Goal: Information Seeking & Learning: Learn about a topic

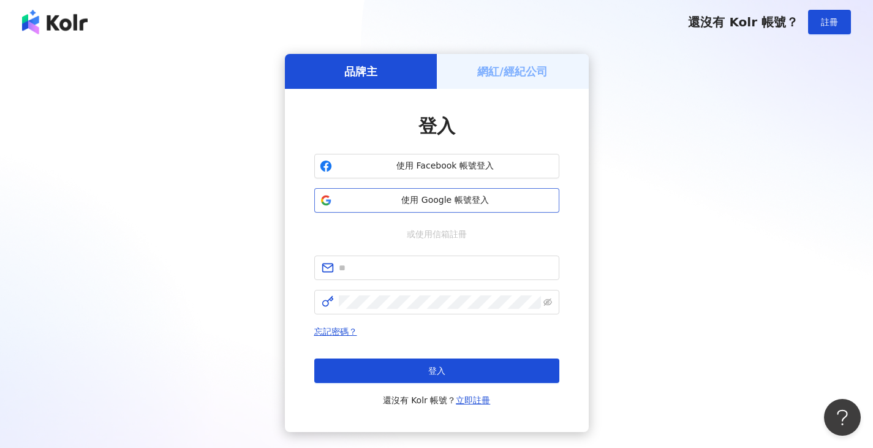
click at [429, 196] on span "使用 Google 帳號登入" at bounding box center [445, 200] width 217 height 12
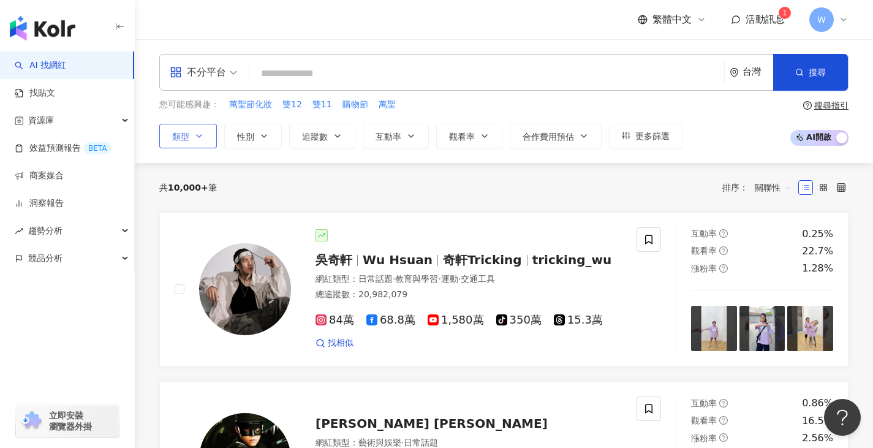
click at [197, 142] on button "類型" at bounding box center [188, 136] width 58 height 25
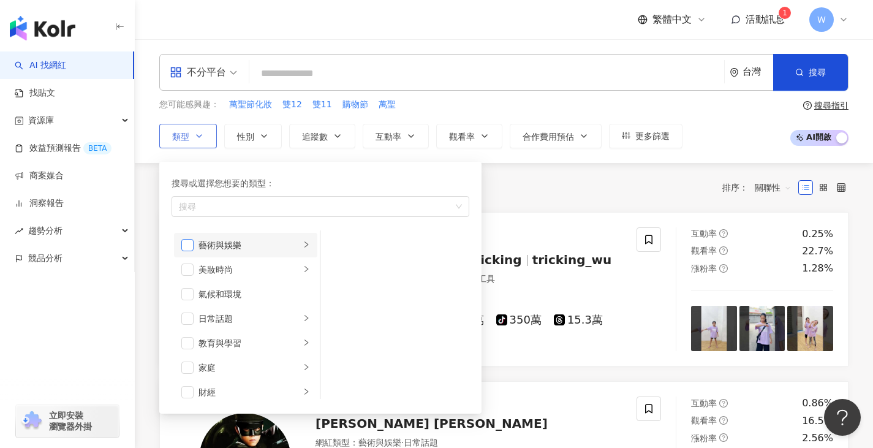
click at [188, 246] on span "button" at bounding box center [187, 245] width 12 height 12
click at [186, 243] on span "button" at bounding box center [187, 245] width 12 height 12
click at [561, 170] on div "共 10,000+ 筆 排序： 關聯性" at bounding box center [504, 187] width 690 height 49
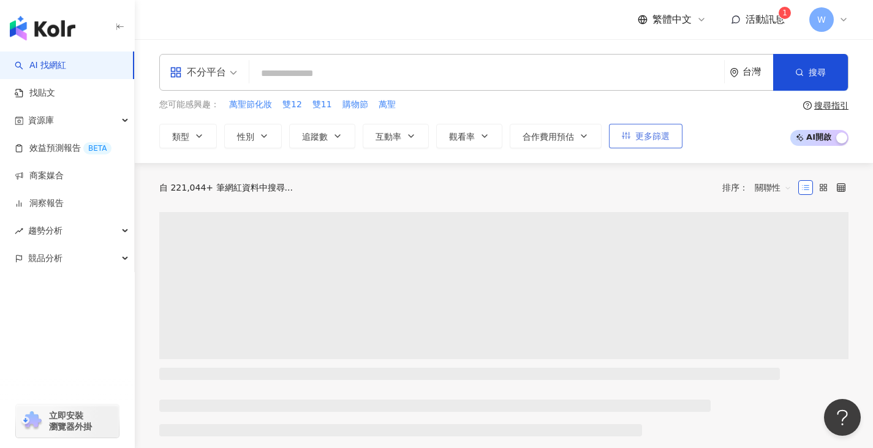
click at [643, 132] on span "更多篩選" at bounding box center [653, 136] width 34 height 10
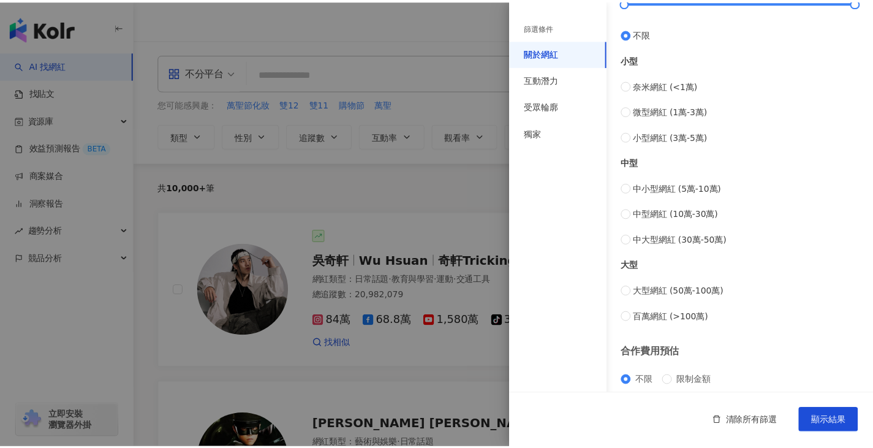
scroll to position [477, 0]
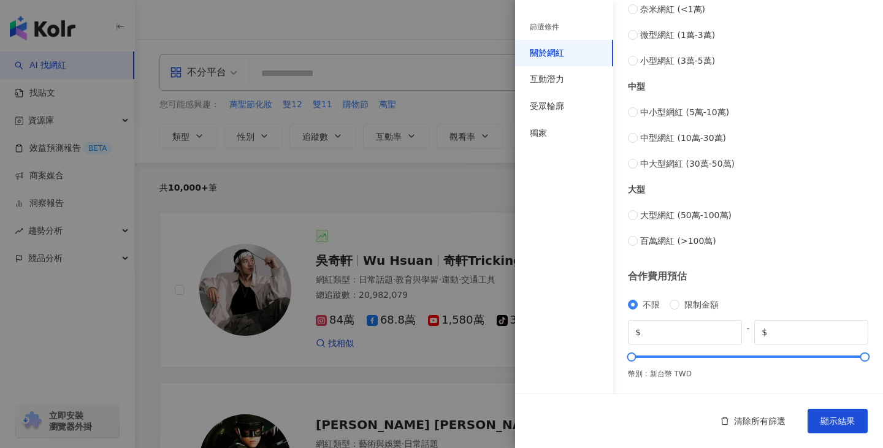
click at [371, 191] on div at bounding box center [441, 224] width 883 height 448
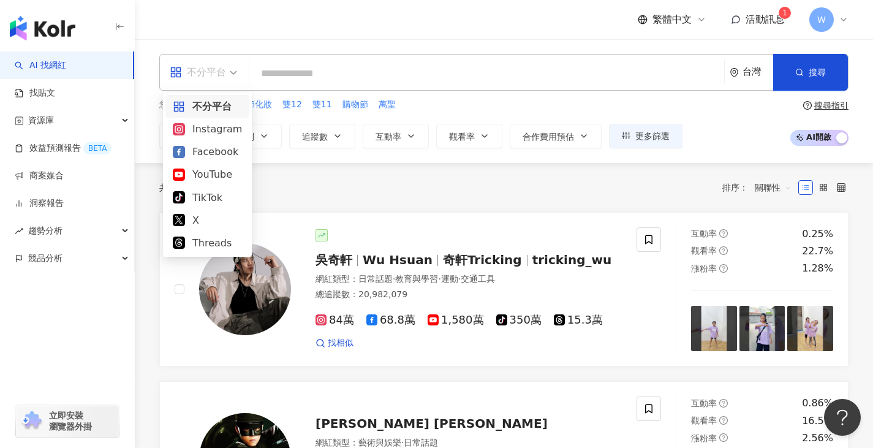
click at [216, 75] on div "不分平台" at bounding box center [198, 73] width 56 height 20
click at [200, 173] on div "YouTube" at bounding box center [207, 174] width 69 height 15
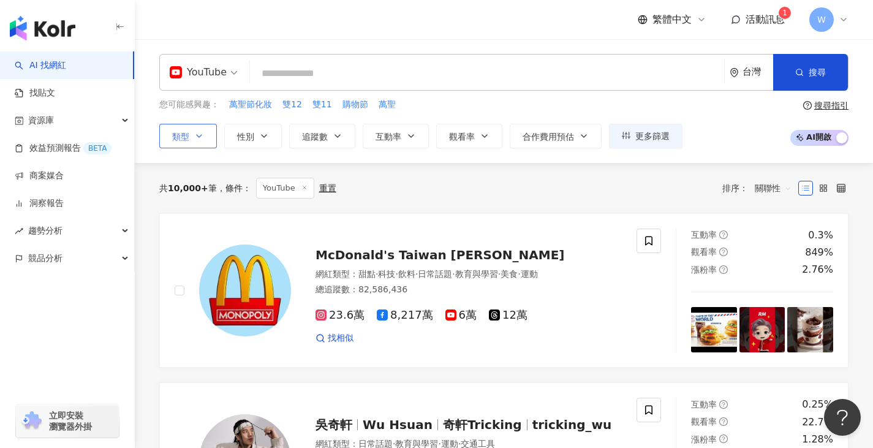
click at [203, 141] on button "類型" at bounding box center [188, 136] width 58 height 25
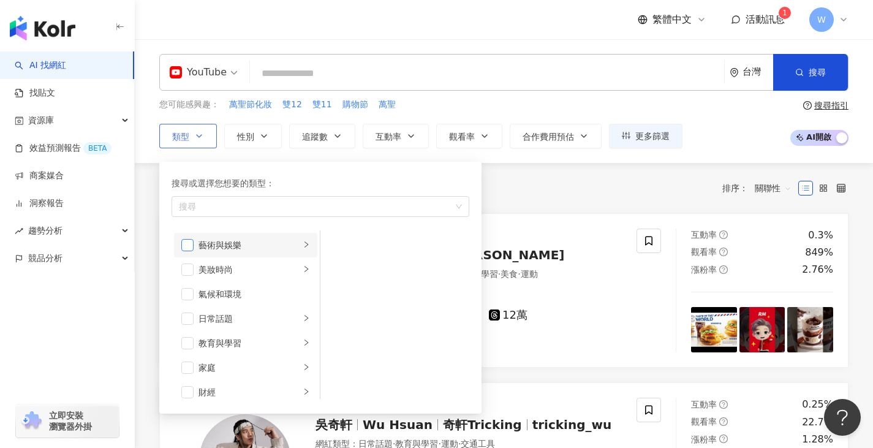
click at [188, 244] on span "button" at bounding box center [187, 245] width 12 height 12
click at [192, 270] on span "button" at bounding box center [187, 270] width 12 height 12
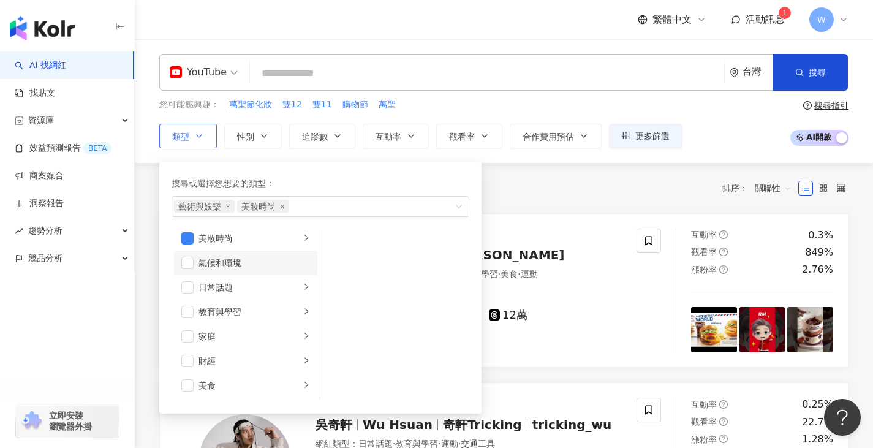
scroll to position [61, 0]
click at [196, 284] on li "教育與學習" at bounding box center [245, 282] width 143 height 25
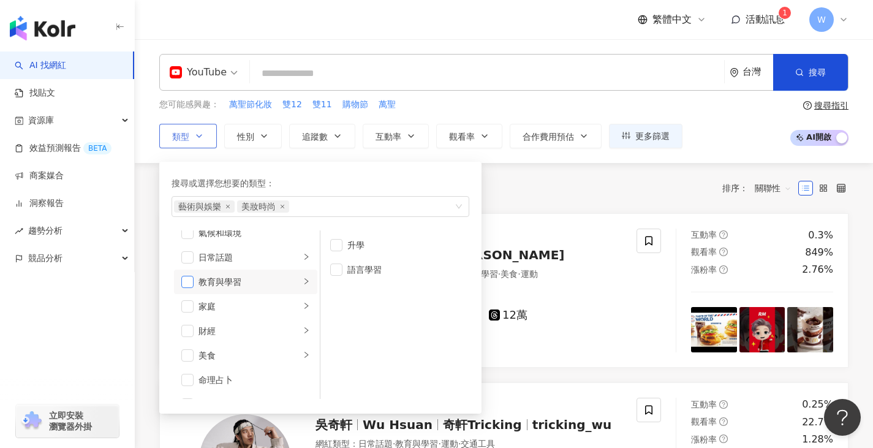
click at [188, 281] on span "button" at bounding box center [187, 282] width 12 height 12
click at [189, 307] on span "button" at bounding box center [187, 306] width 12 height 12
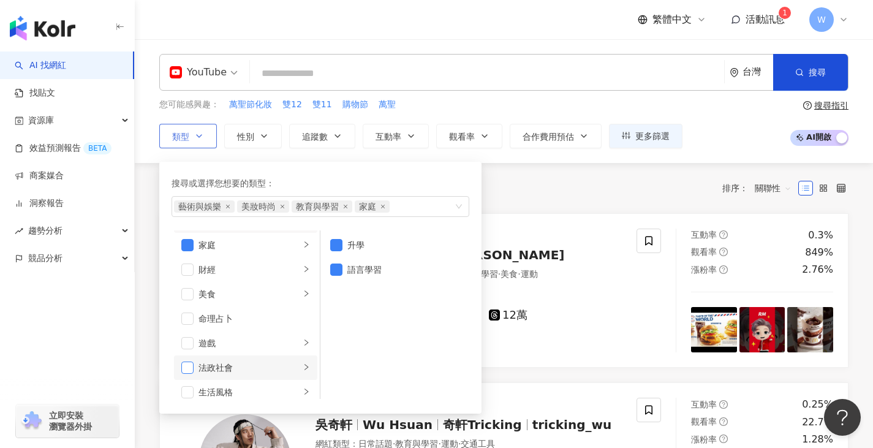
scroll to position [184, 0]
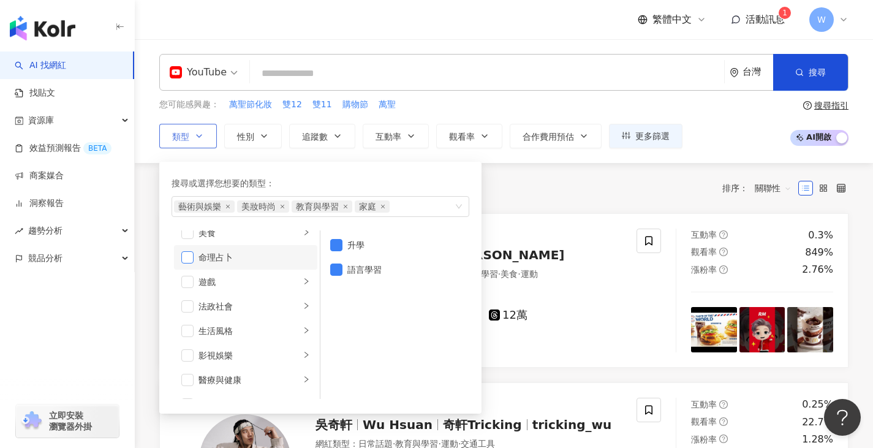
click at [184, 252] on span "button" at bounding box center [187, 257] width 12 height 12
click at [186, 326] on span "button" at bounding box center [187, 331] width 12 height 12
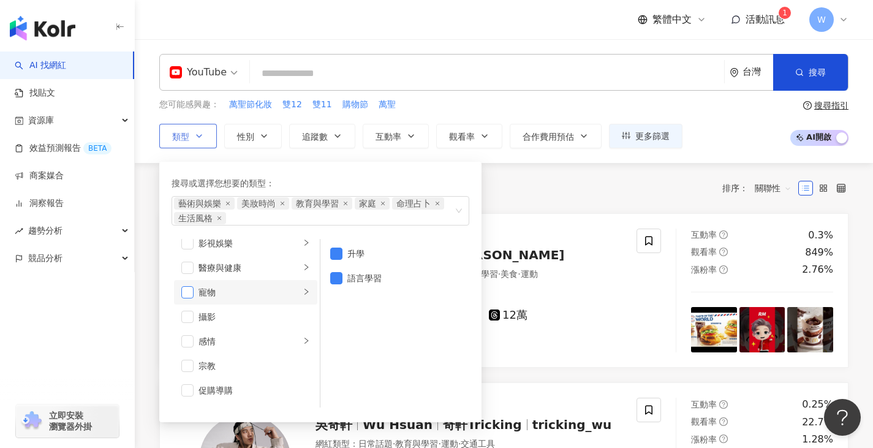
scroll to position [306, 0]
click at [189, 241] on span "button" at bounding box center [187, 241] width 12 height 12
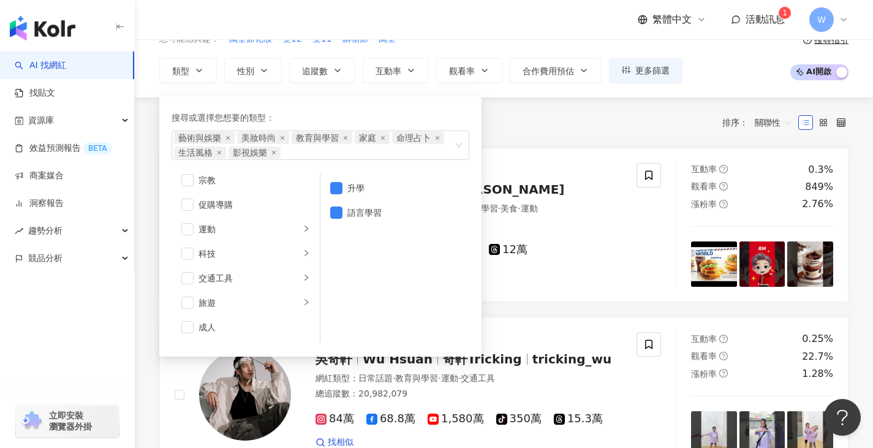
scroll to position [61, 0]
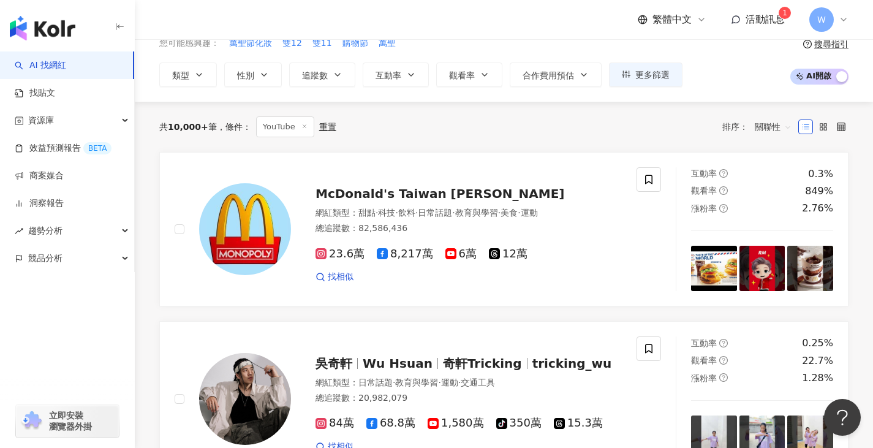
click at [529, 123] on div "共 10,000+ 筆 條件 ： YouTube 重置 排序： 關聯性" at bounding box center [504, 126] width 690 height 21
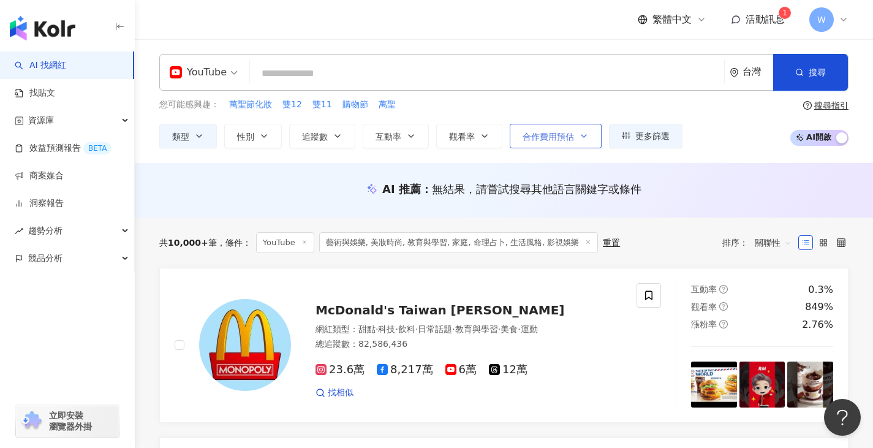
click at [579, 138] on button "合作費用預估" at bounding box center [556, 136] width 92 height 25
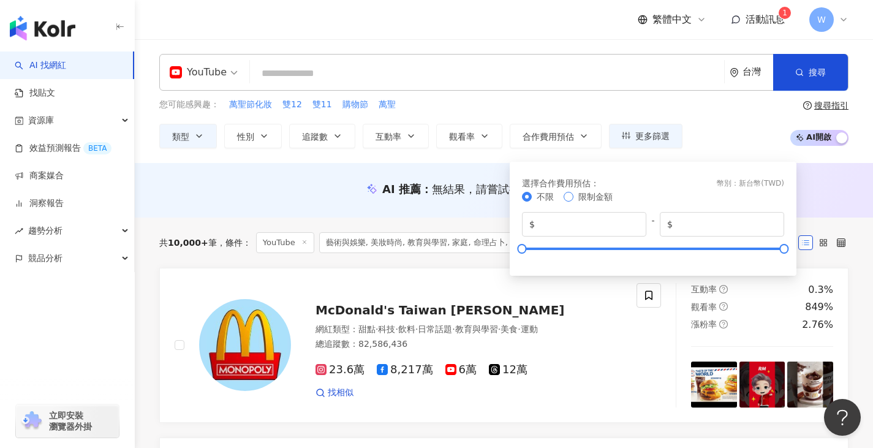
click at [574, 197] on span "限制金額" at bounding box center [596, 196] width 44 height 13
click at [447, 166] on div "AI 推薦 ： 無結果，請嘗試搜尋其他語言關鍵字或條件" at bounding box center [504, 190] width 739 height 55
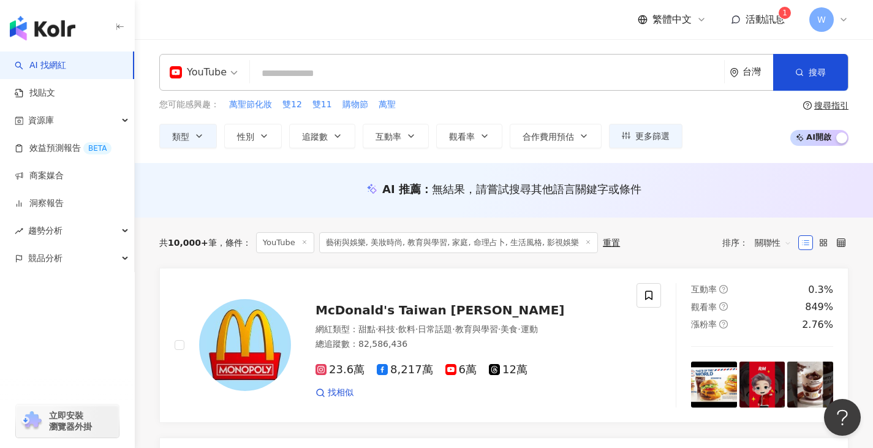
click at [774, 241] on span "關聯性" at bounding box center [773, 243] width 37 height 20
click at [766, 287] on div "追蹤數" at bounding box center [773, 288] width 31 height 13
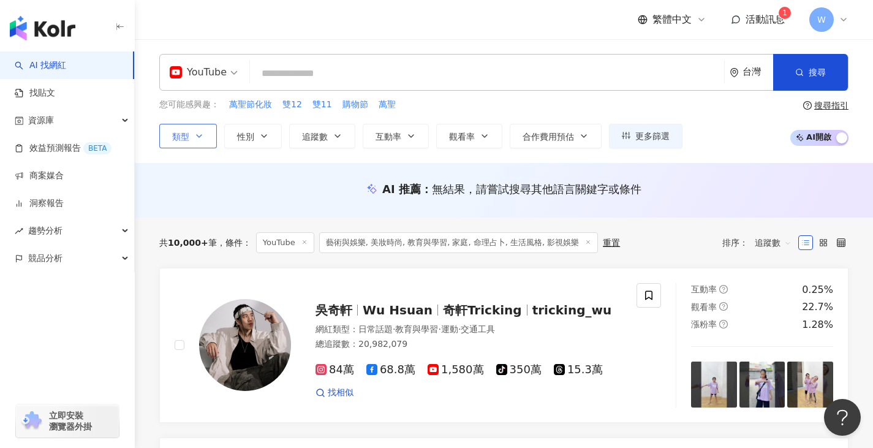
click at [201, 135] on icon "button" at bounding box center [199, 136] width 10 height 10
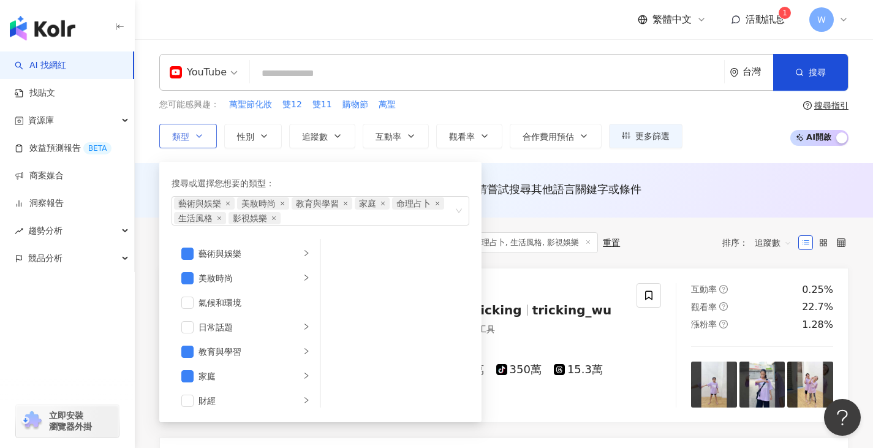
click at [203, 134] on icon "button" at bounding box center [199, 136] width 10 height 10
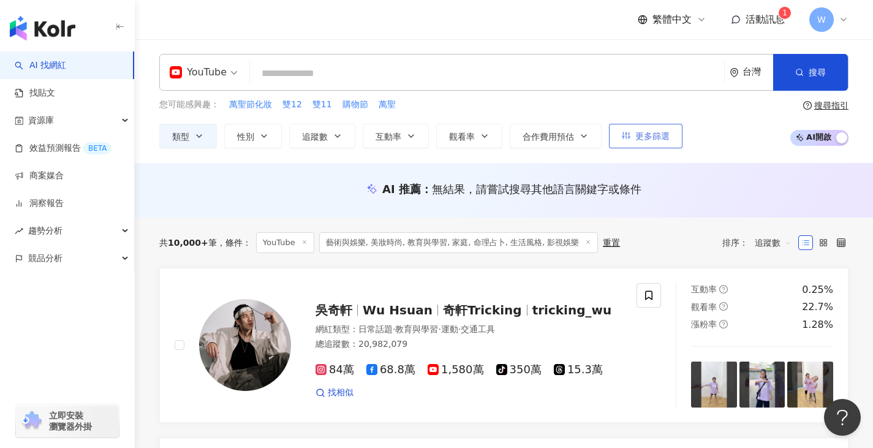
click at [659, 140] on span "更多篩選" at bounding box center [653, 136] width 34 height 10
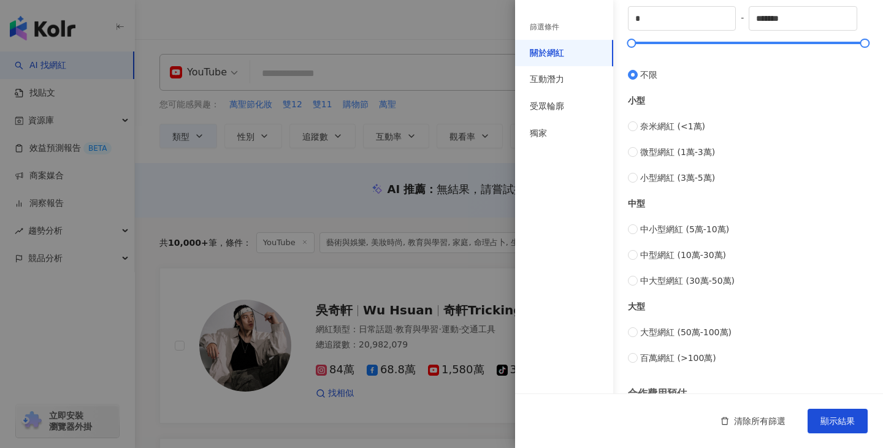
scroll to position [171, 0]
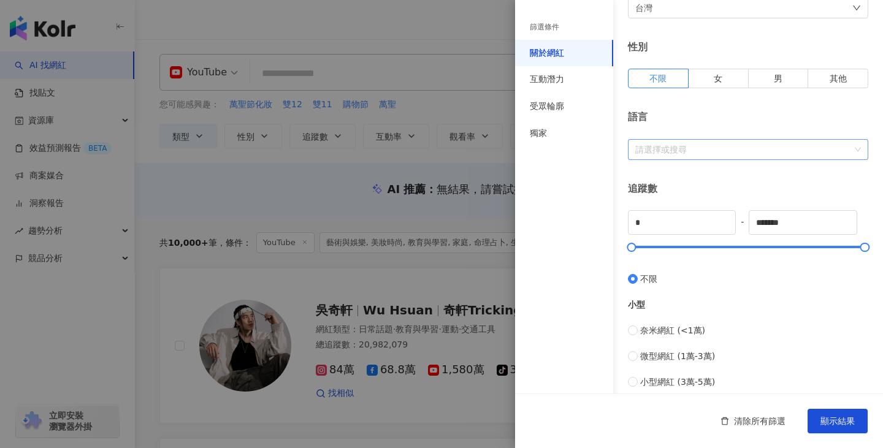
click at [694, 156] on div "請選擇或搜尋" at bounding box center [748, 149] width 240 height 21
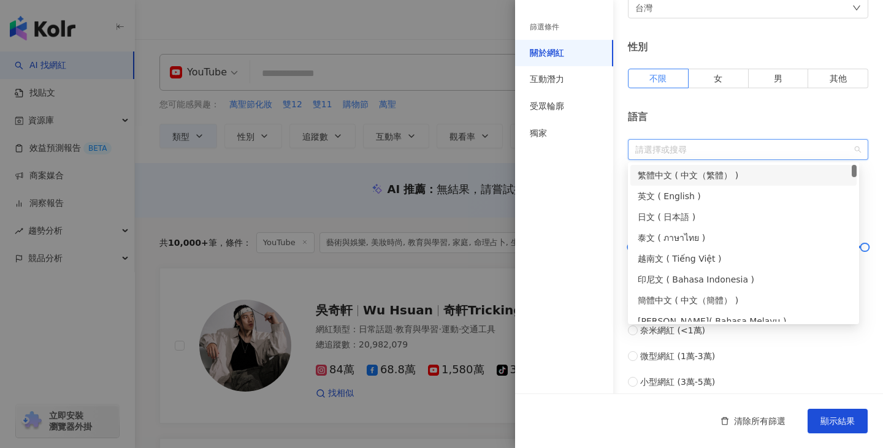
click at [663, 176] on div "繁體中文 ( 中文（繁體） )" at bounding box center [742, 175] width 211 height 13
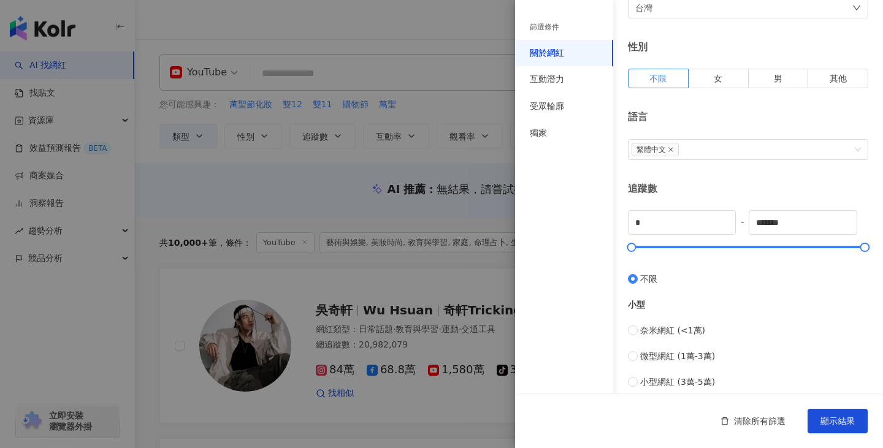
click at [715, 102] on div "關於網紅 類型 ( 請選擇您想要的類型 ) 藝術與娛樂 美妝時尚 教育與學習 家庭 命理占卜 生活風格 影視娛樂 國家/地區 台灣 性別 不限 女 男 其他 …" at bounding box center [699, 272] width 368 height 886
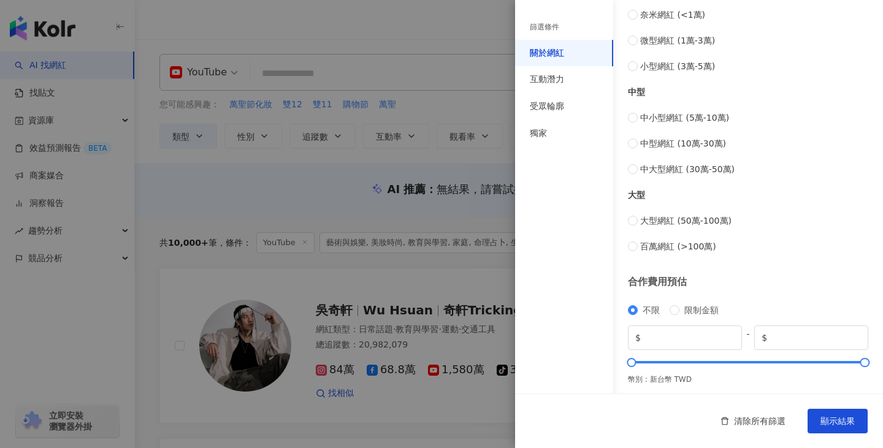
scroll to position [490, 0]
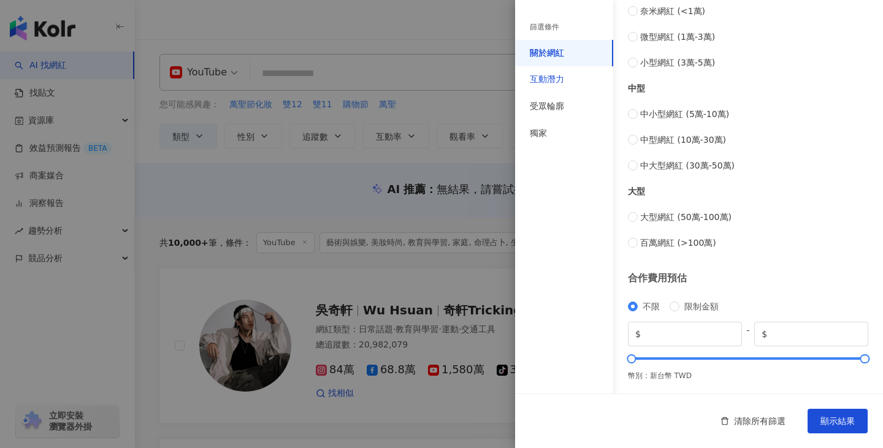
click at [549, 85] on div "互動潛力" at bounding box center [547, 80] width 34 height 12
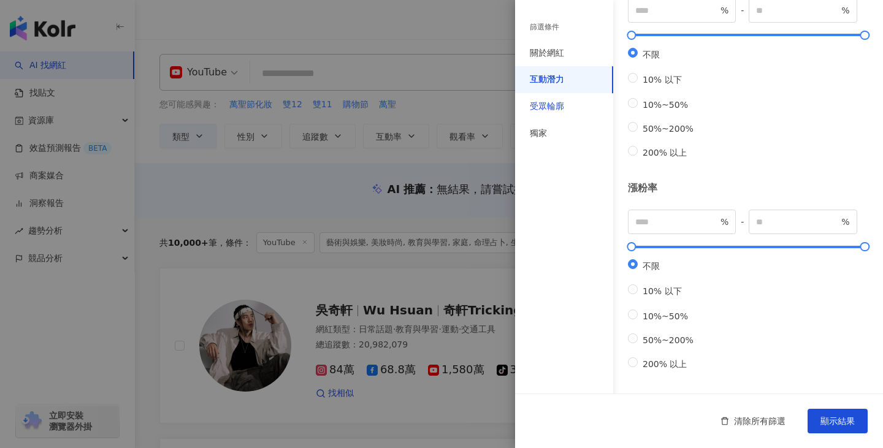
click at [541, 106] on div "受眾輪廓" at bounding box center [547, 107] width 34 height 12
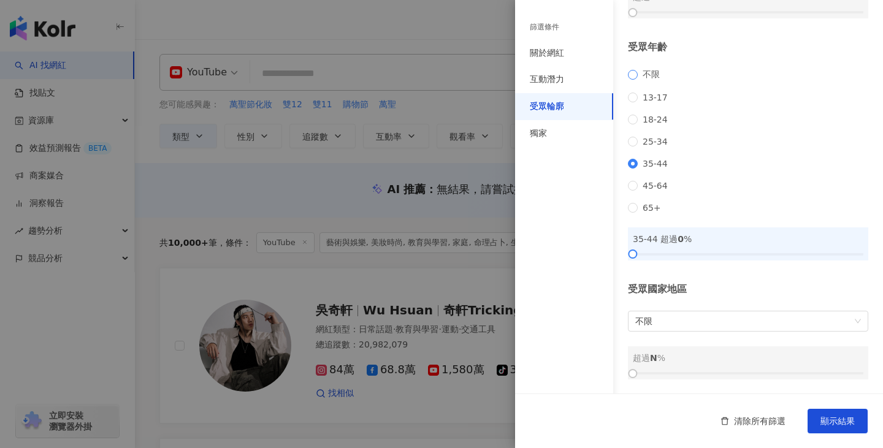
click at [628, 69] on label "不限" at bounding box center [646, 74] width 37 height 11
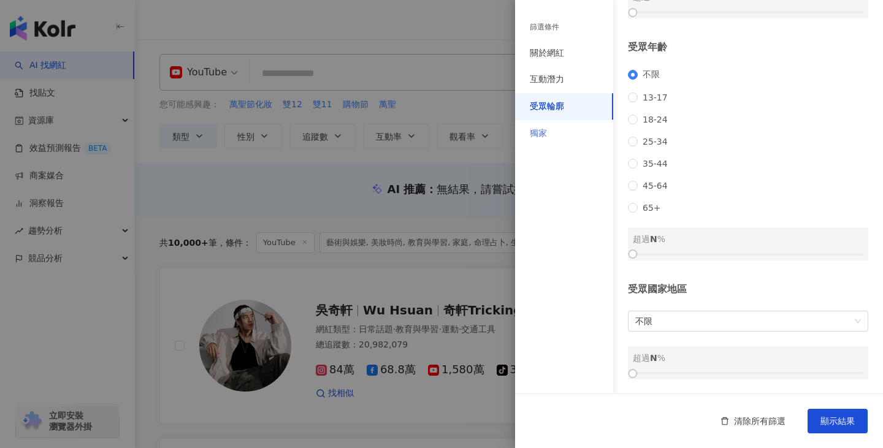
click at [563, 134] on div "獨家" at bounding box center [564, 133] width 98 height 27
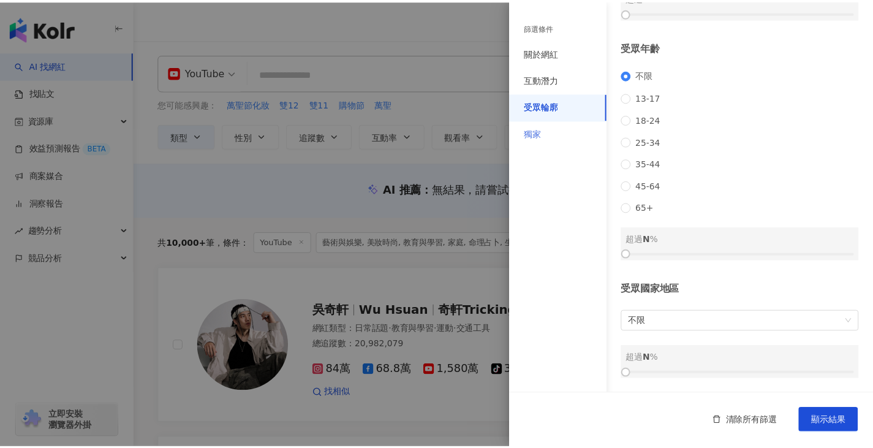
scroll to position [4, 0]
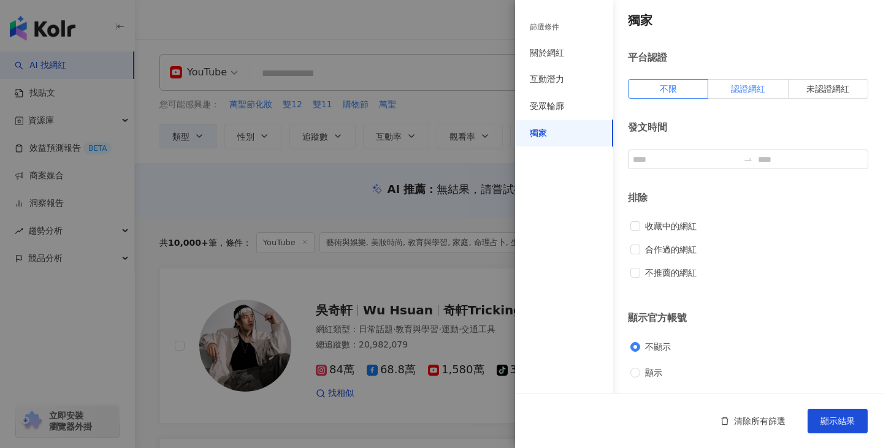
click at [715, 84] on label "認證網紅" at bounding box center [748, 89] width 80 height 20
click at [843, 419] on span "顯示結果" at bounding box center [837, 421] width 34 height 10
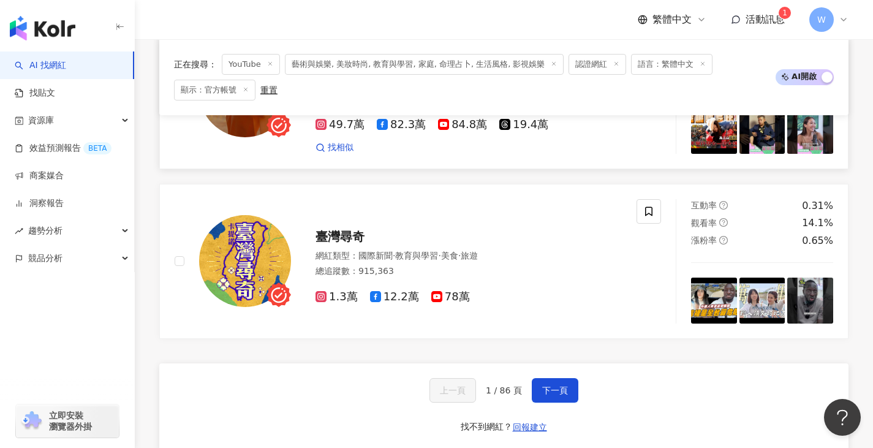
scroll to position [2084, 0]
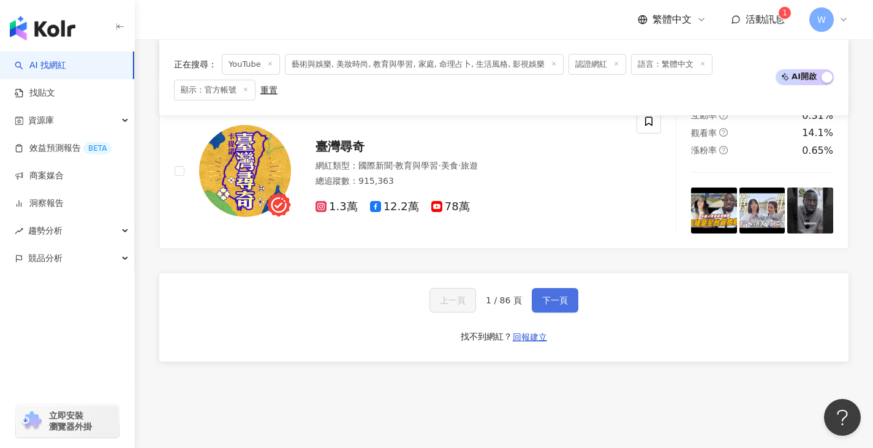
click at [532, 294] on button "下一頁" at bounding box center [555, 300] width 47 height 25
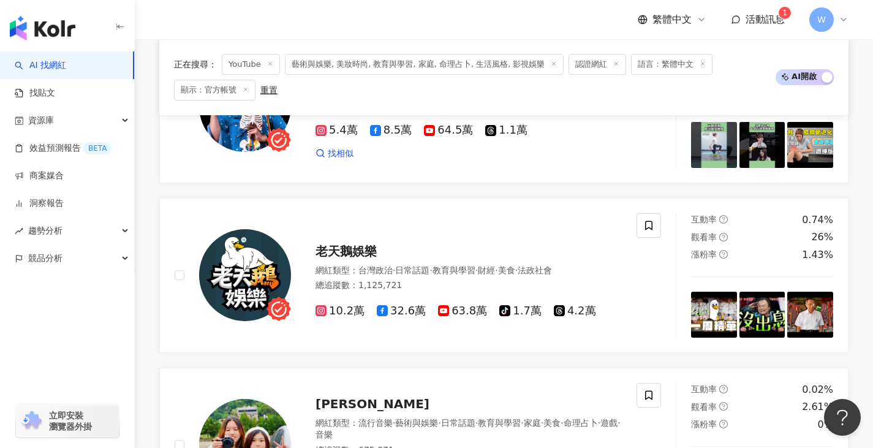
scroll to position [2078, 0]
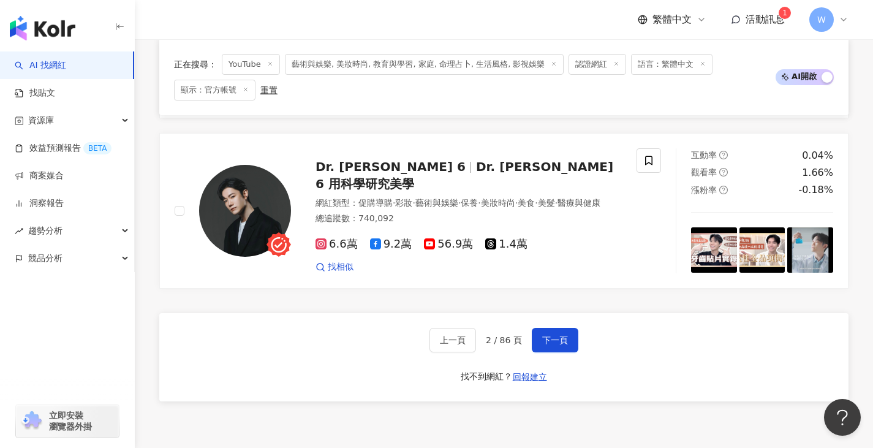
click at [429, 63] on span "藝術與娛樂, 美妝時尚, 教育與學習, 家庭, 命理占卜, 生活風格, 影視娛樂" at bounding box center [424, 64] width 279 height 21
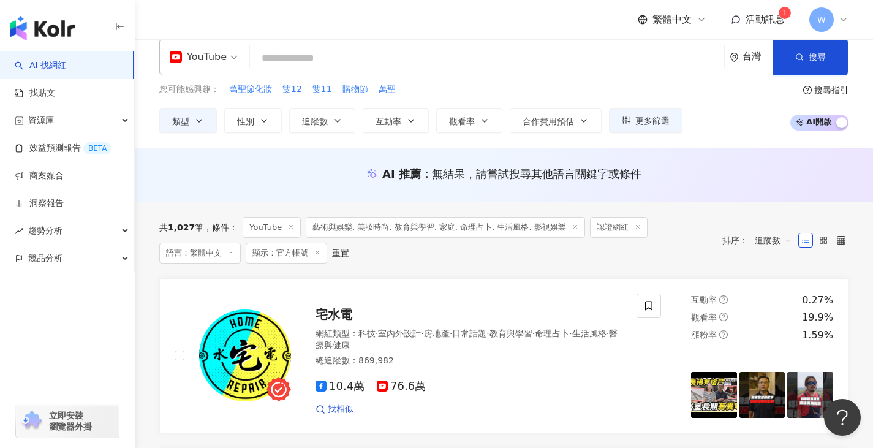
scroll to position [0, 0]
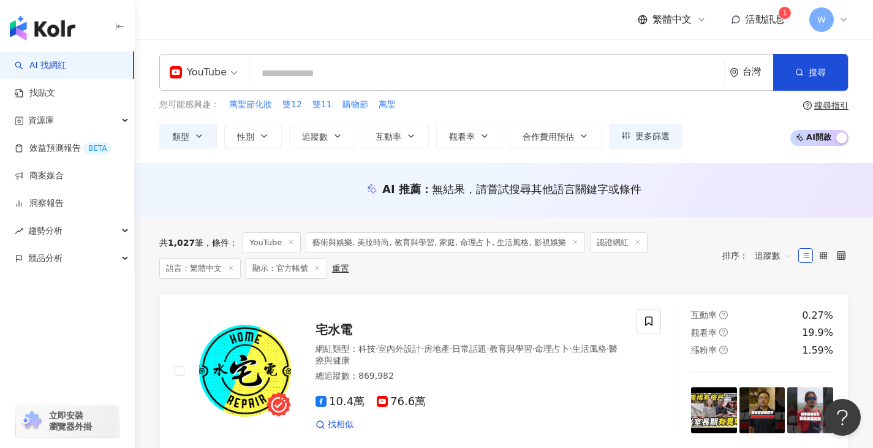
click at [572, 243] on icon at bounding box center [575, 242] width 6 height 6
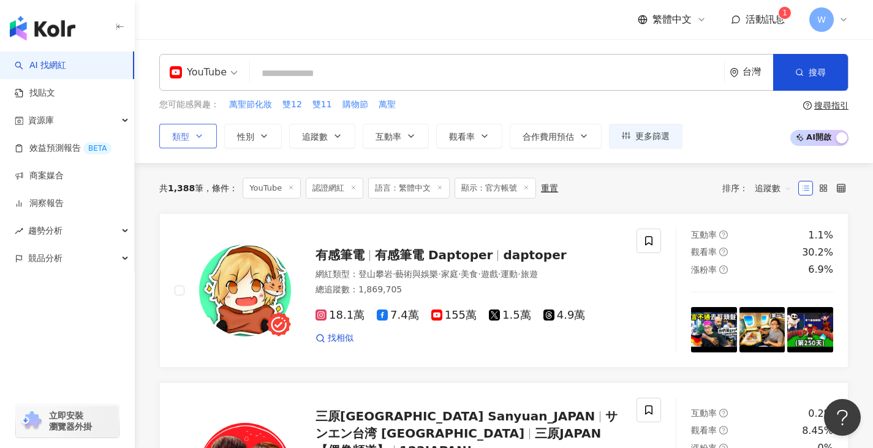
click at [203, 138] on icon "button" at bounding box center [199, 136] width 10 height 10
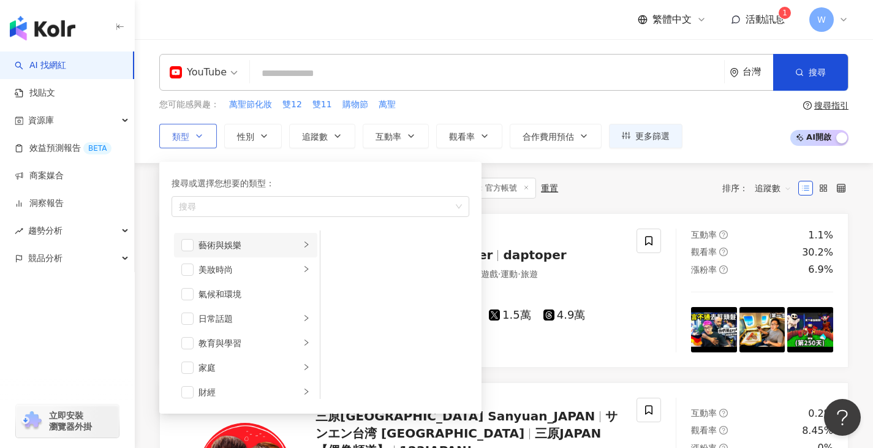
click at [196, 246] on li "藝術與娛樂" at bounding box center [245, 245] width 143 height 25
click at [335, 318] on span "button" at bounding box center [336, 319] width 12 height 12
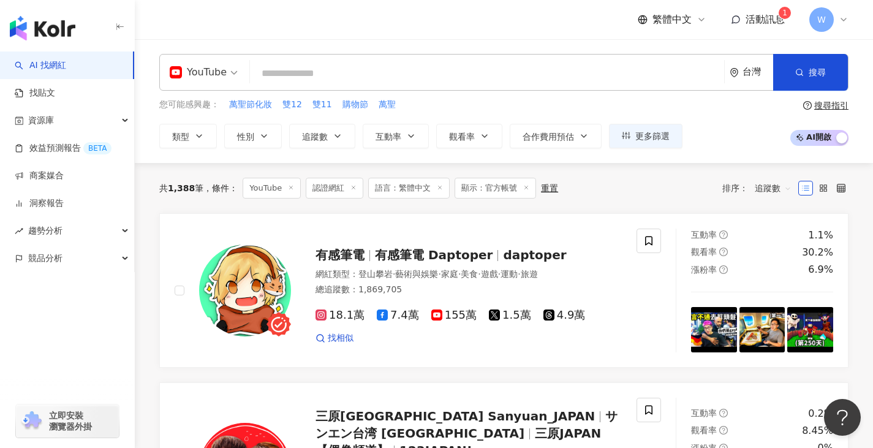
click at [608, 166] on div "共 1,388 筆 條件 ： YouTube 認證網紅 語言：繁體中文 顯示：官方帳號 重置 排序： 追蹤數" at bounding box center [504, 188] width 690 height 50
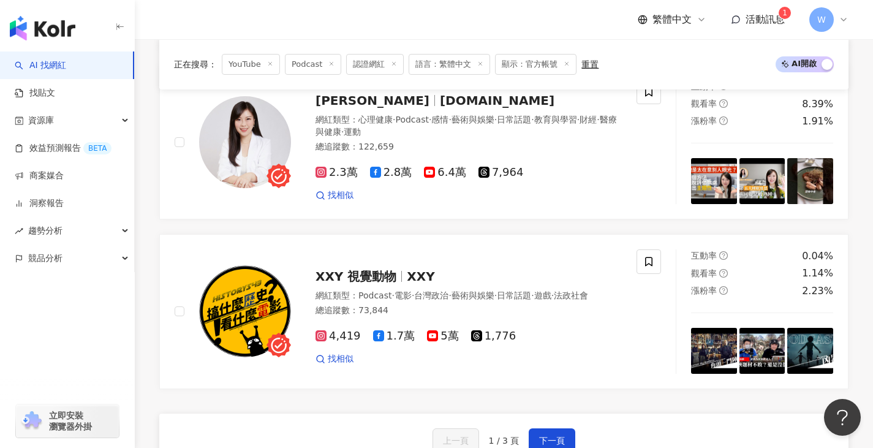
scroll to position [2084, 0]
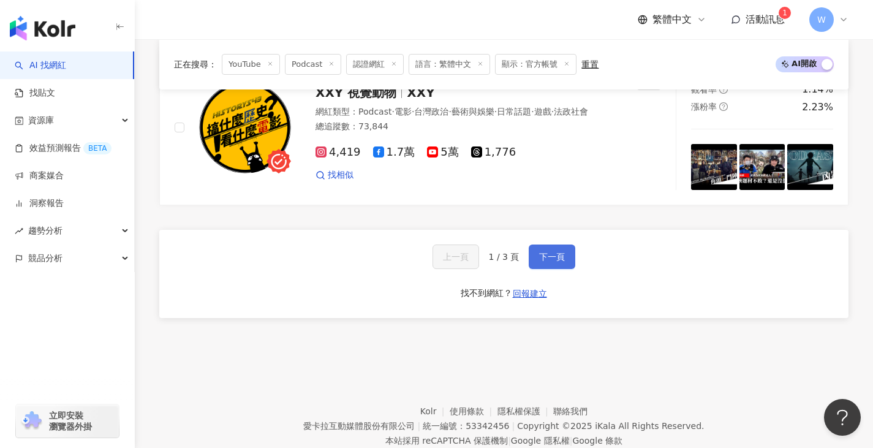
click at [550, 263] on button "下一頁" at bounding box center [552, 257] width 47 height 25
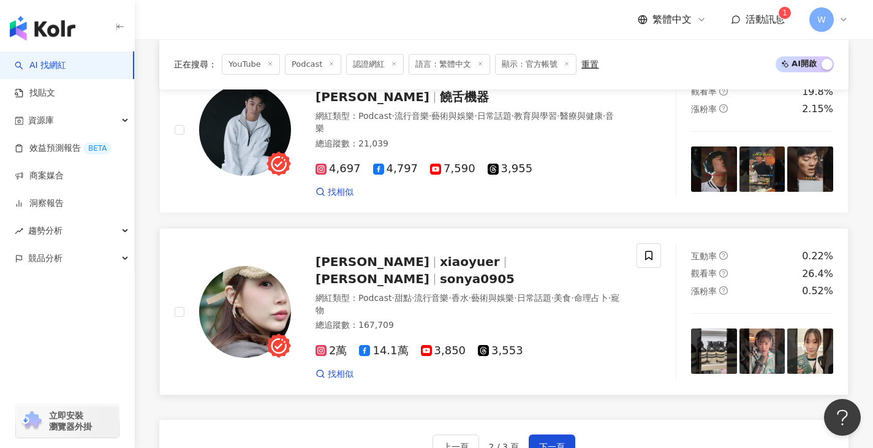
scroll to position [2040, 0]
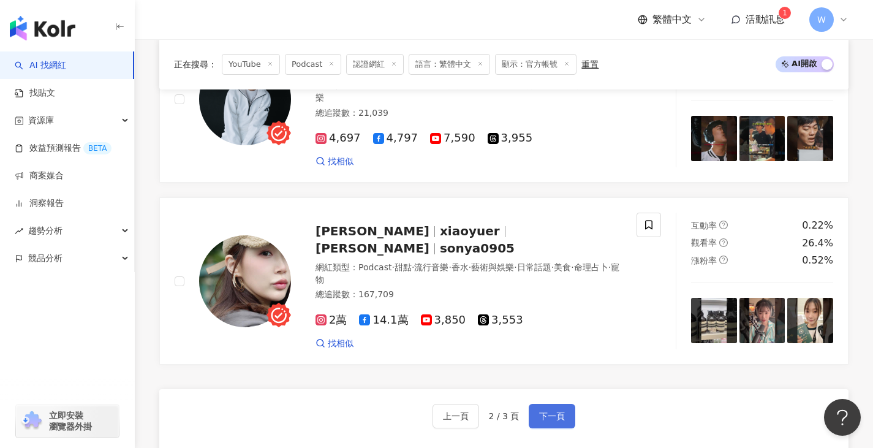
click at [541, 411] on span "下一頁" at bounding box center [552, 416] width 26 height 10
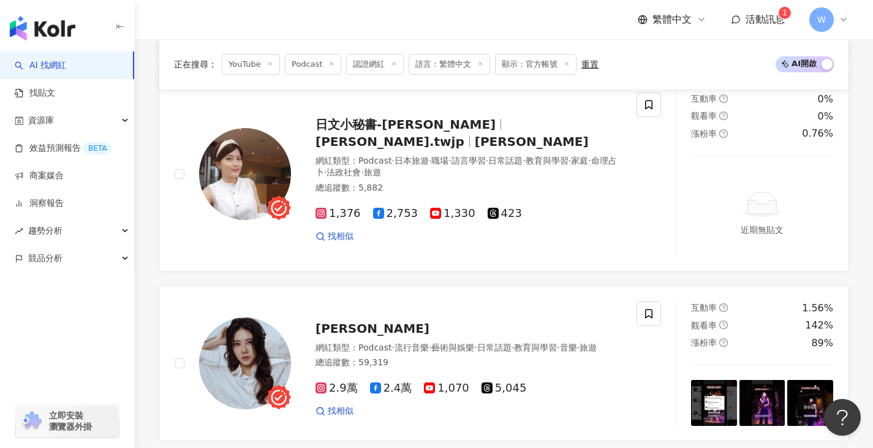
scroll to position [54, 0]
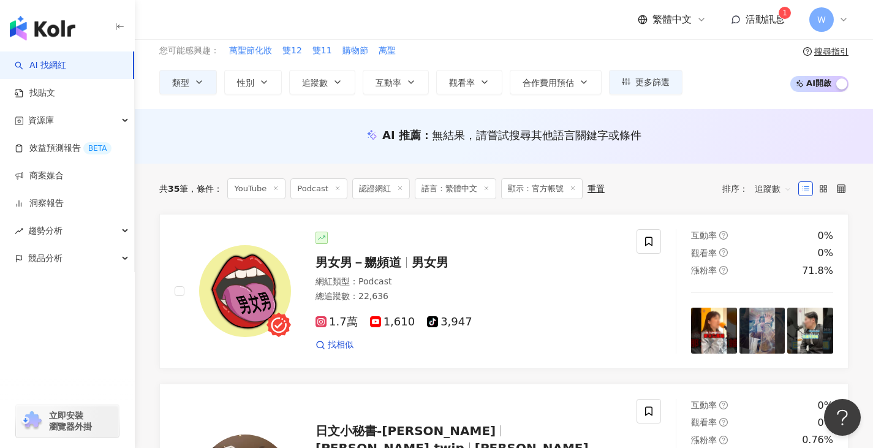
click at [400, 188] on icon at bounding box center [400, 188] width 6 height 6
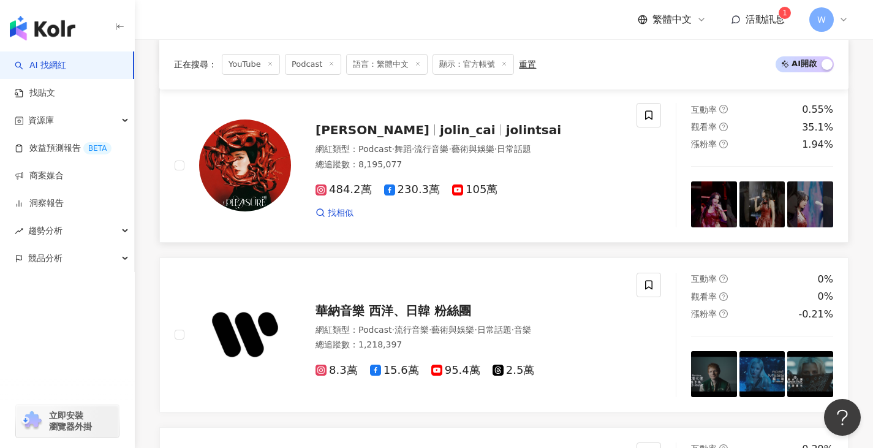
scroll to position [1961, 0]
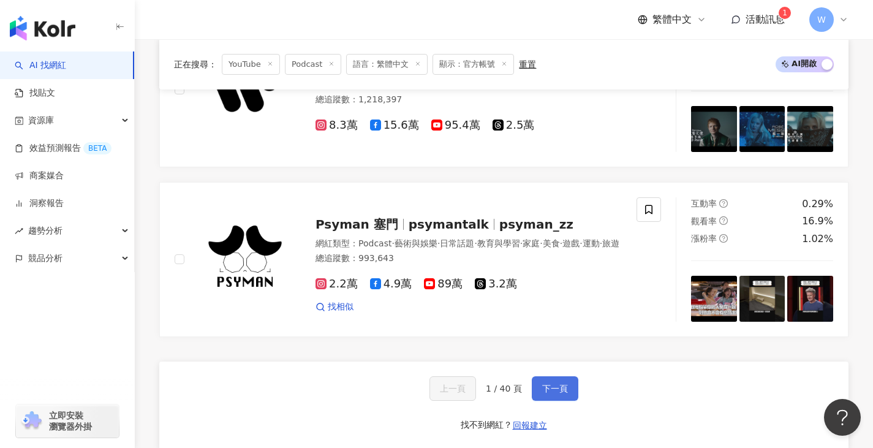
click at [562, 393] on span "下一頁" at bounding box center [555, 389] width 26 height 10
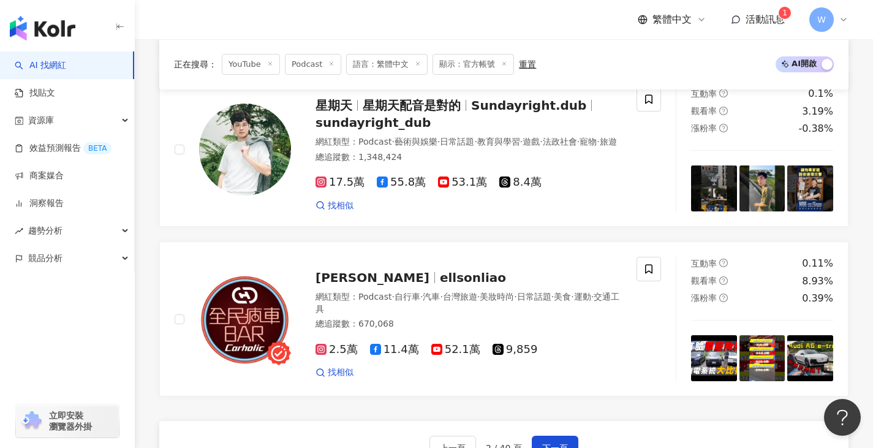
scroll to position [2099, 0]
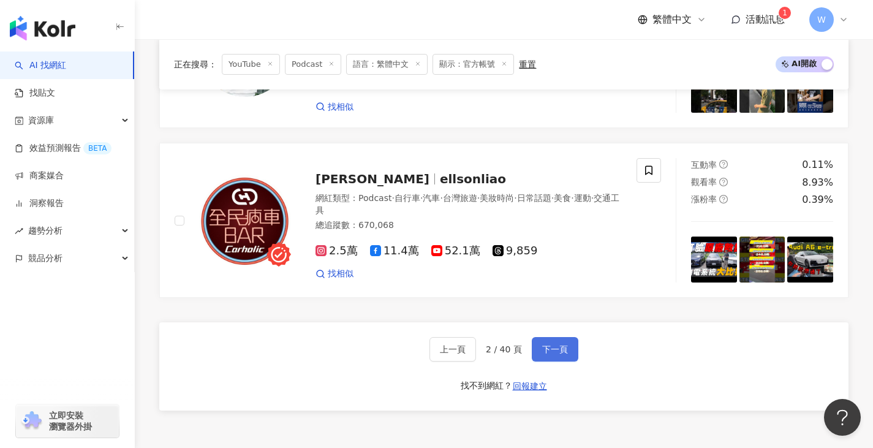
click at [554, 337] on button "下一頁" at bounding box center [555, 349] width 47 height 25
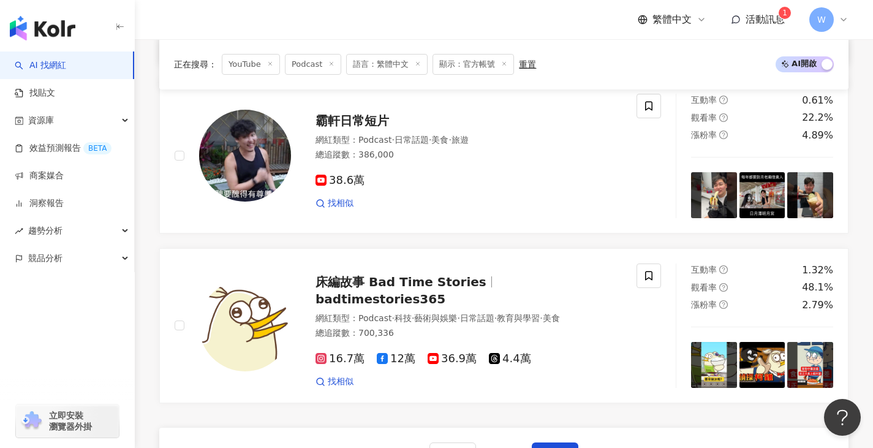
scroll to position [2132, 0]
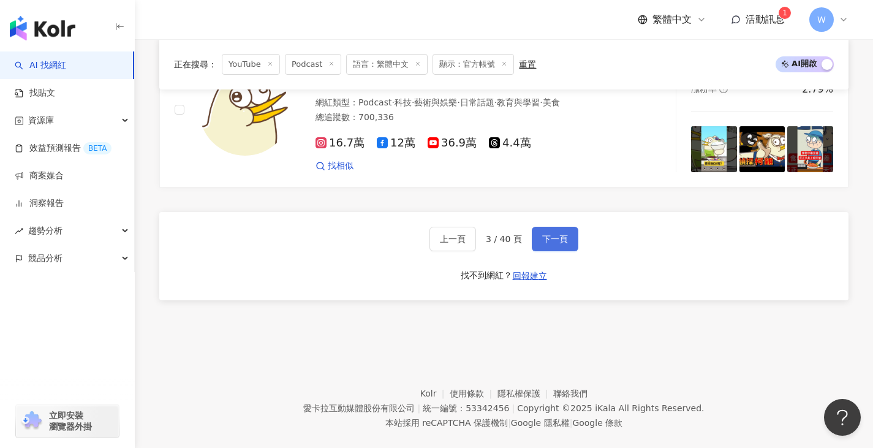
click at [562, 234] on span "下一頁" at bounding box center [555, 239] width 26 height 10
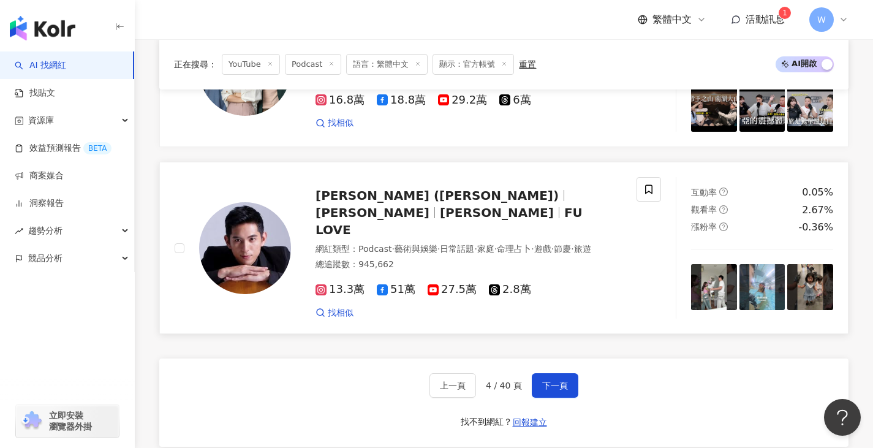
scroll to position [1997, 0]
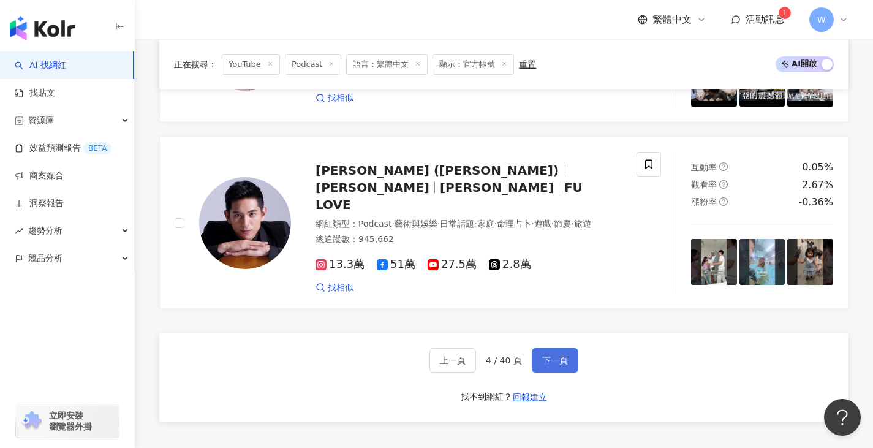
click at [559, 355] on span "下一頁" at bounding box center [555, 360] width 26 height 10
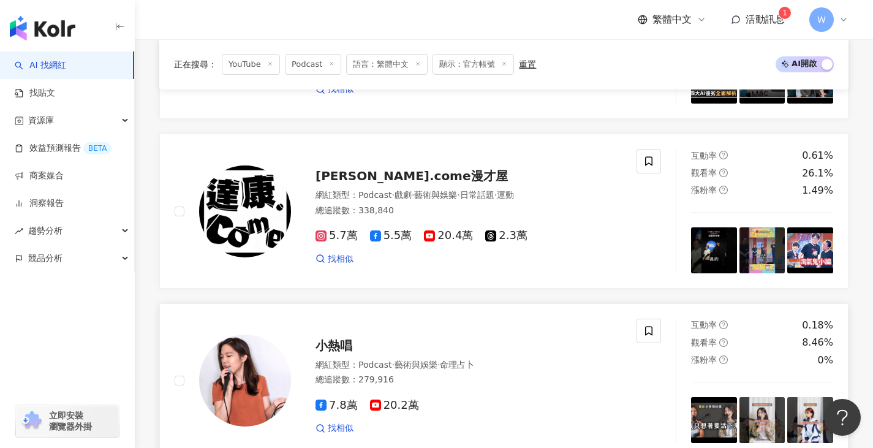
scroll to position [1961, 0]
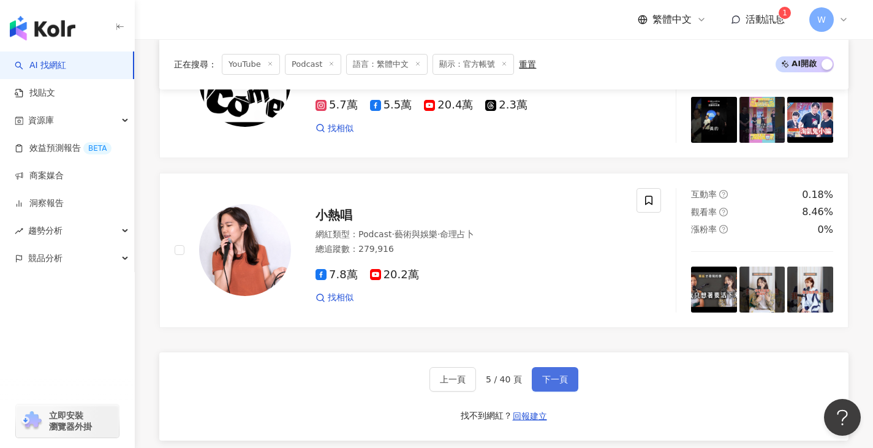
click at [544, 380] on span "下一頁" at bounding box center [555, 379] width 26 height 10
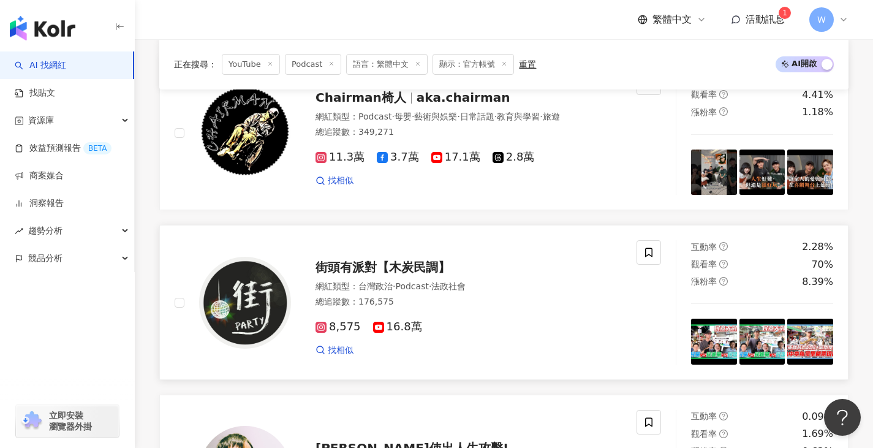
scroll to position [2240, 0]
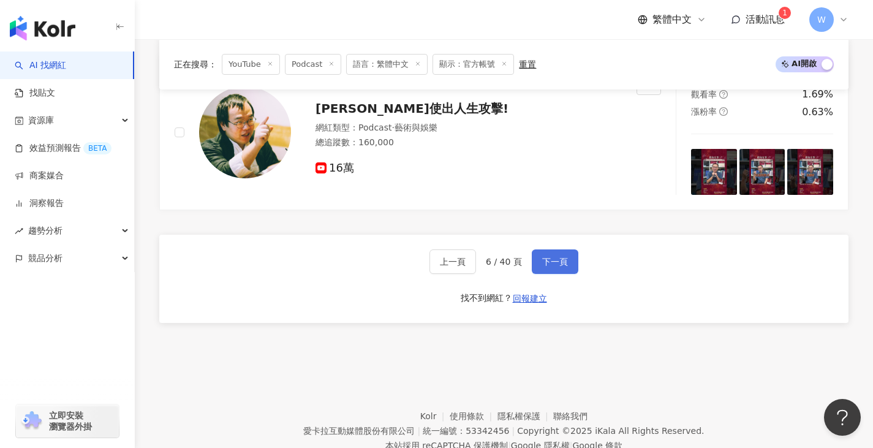
click at [560, 257] on span "下一頁" at bounding box center [555, 262] width 26 height 10
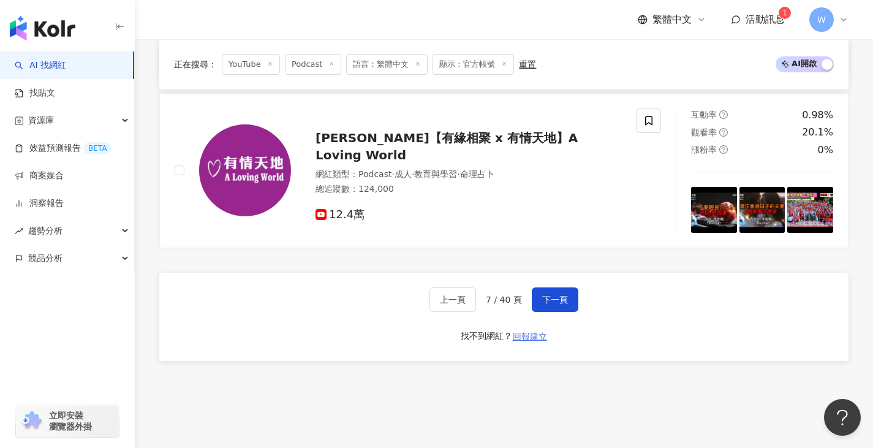
scroll to position [2132, 0]
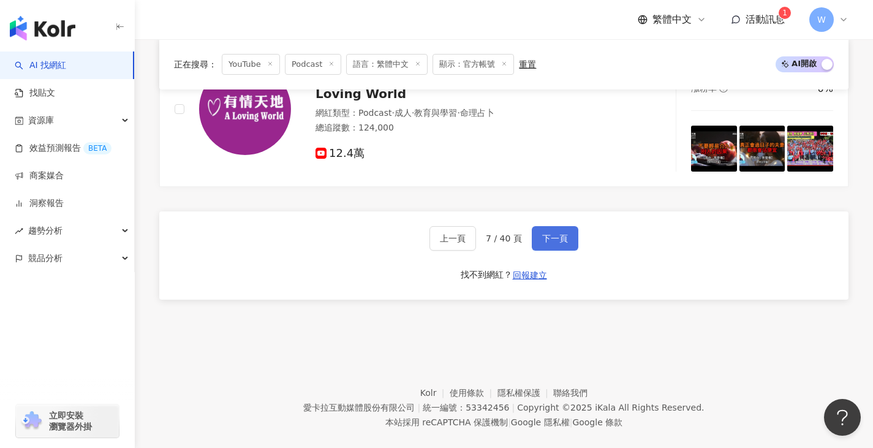
click at [558, 234] on span "下一頁" at bounding box center [555, 239] width 26 height 10
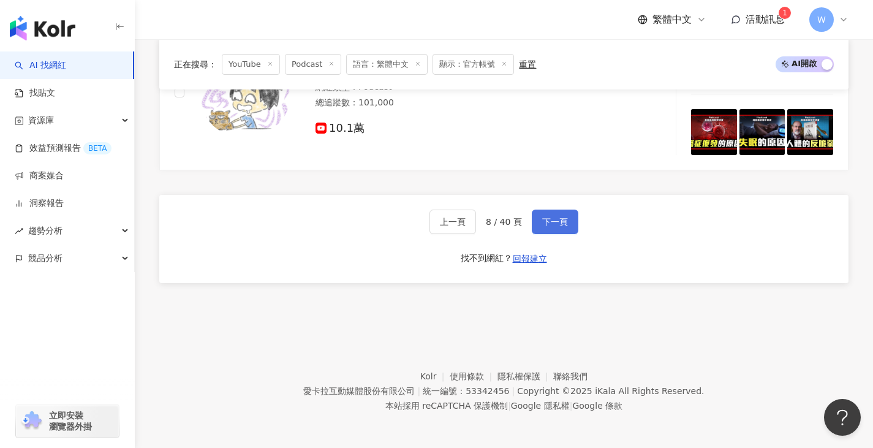
click at [542, 218] on span "下一頁" at bounding box center [555, 222] width 26 height 10
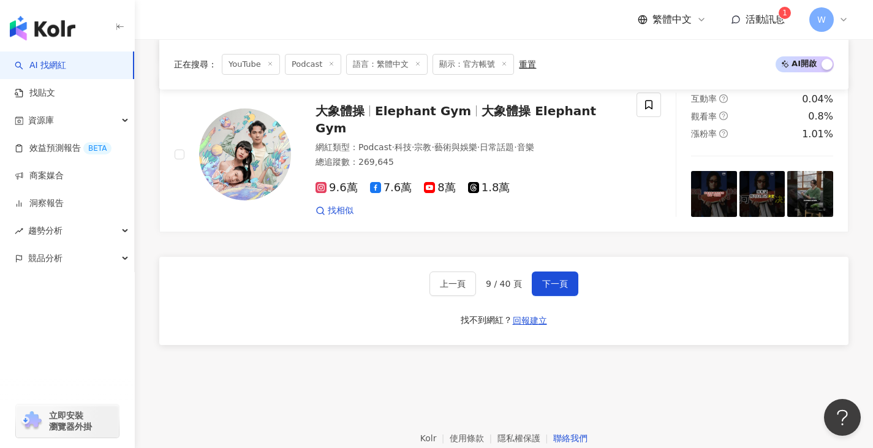
scroll to position [2120, 0]
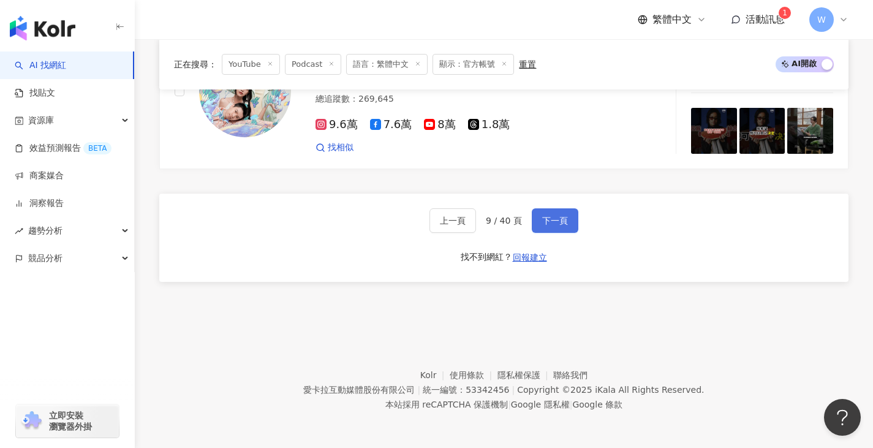
click at [556, 210] on button "下一頁" at bounding box center [555, 220] width 47 height 25
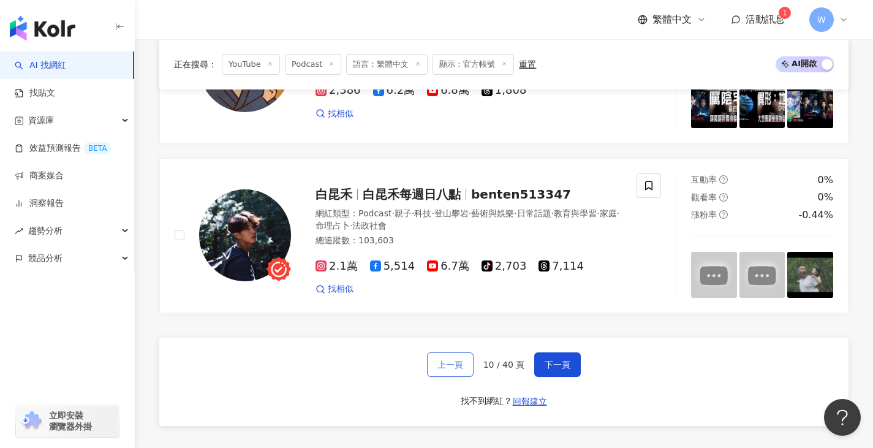
scroll to position [2132, 0]
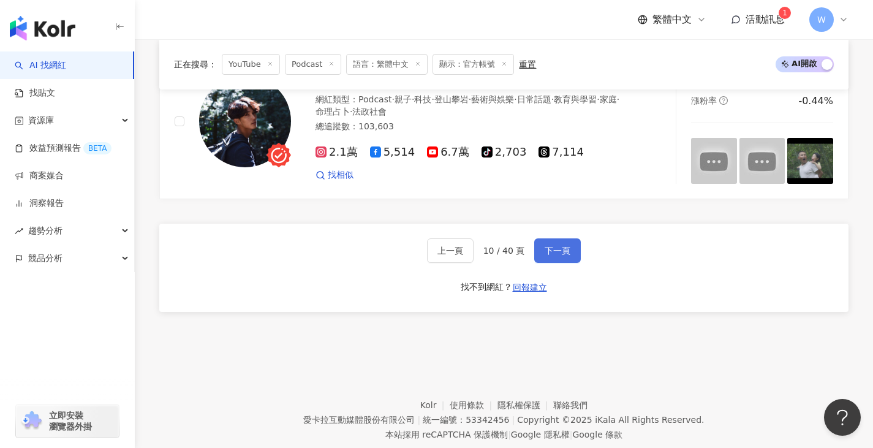
click at [536, 238] on button "下一頁" at bounding box center [557, 250] width 47 height 25
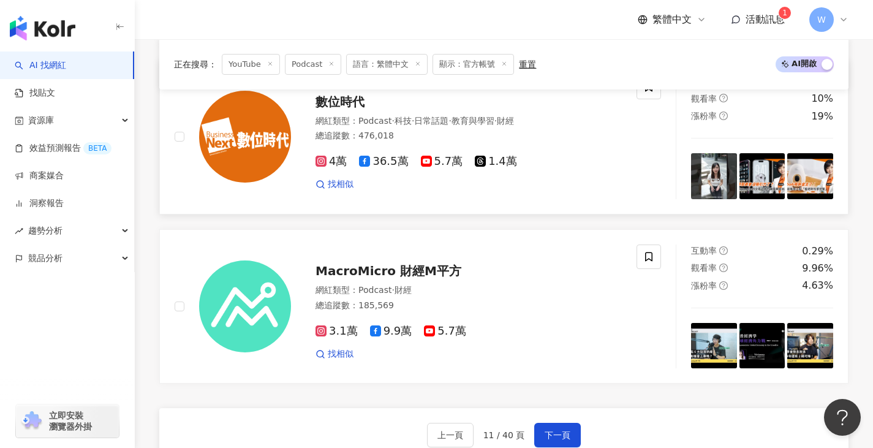
scroll to position [2256, 0]
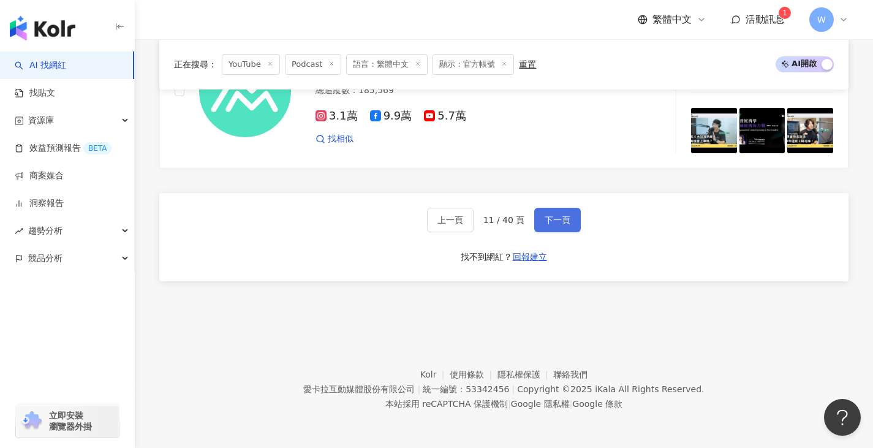
click at [557, 222] on span "下一頁" at bounding box center [558, 220] width 26 height 10
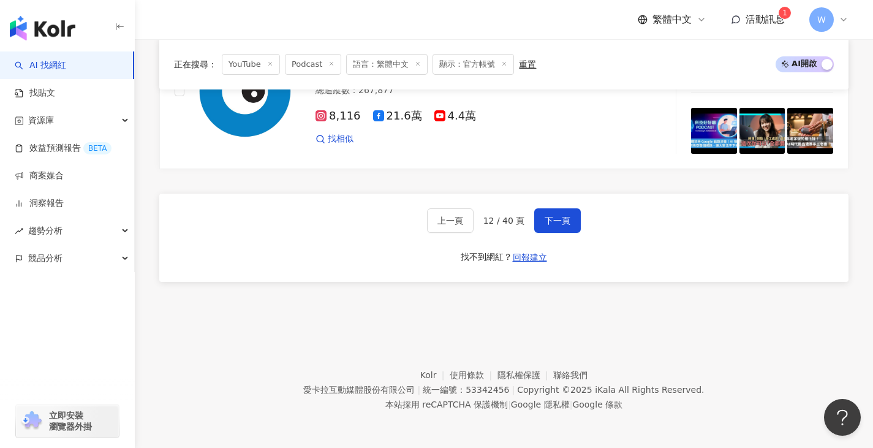
scroll to position [1814, 0]
